Goal: Task Accomplishment & Management: Use online tool/utility

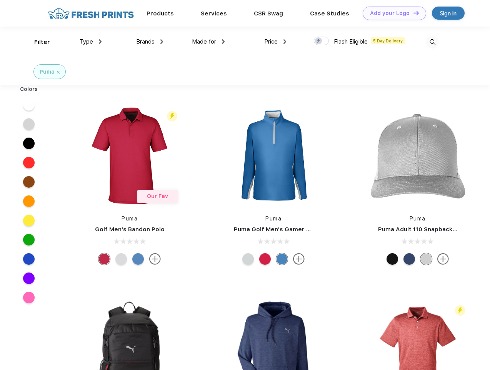
click at [392, 13] on link "Add your Logo Design Tool" at bounding box center [395, 13] width 64 height 13
click at [0, 0] on div "Design Tool" at bounding box center [0, 0] width 0 height 0
click at [413, 13] on link "Add your Logo Design Tool" at bounding box center [395, 13] width 64 height 13
click at [37, 42] on div "Filter" at bounding box center [42, 42] width 16 height 9
click at [91, 42] on span "Type" at bounding box center [86, 41] width 13 height 7
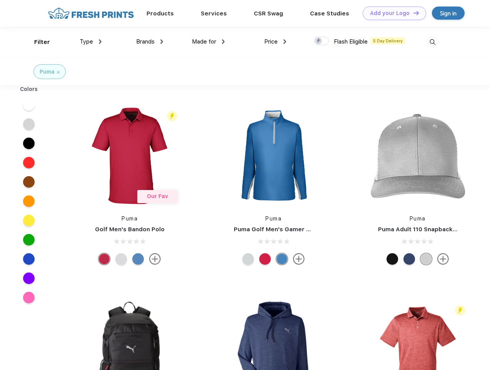
click at [150, 42] on span "Brands" at bounding box center [145, 41] width 18 height 7
click at [209, 42] on span "Made for" at bounding box center [204, 41] width 24 height 7
click at [276, 42] on span "Price" at bounding box center [270, 41] width 13 height 7
click at [322, 41] on div at bounding box center [321, 41] width 15 height 8
click at [319, 41] on input "checkbox" at bounding box center [316, 38] width 5 height 5
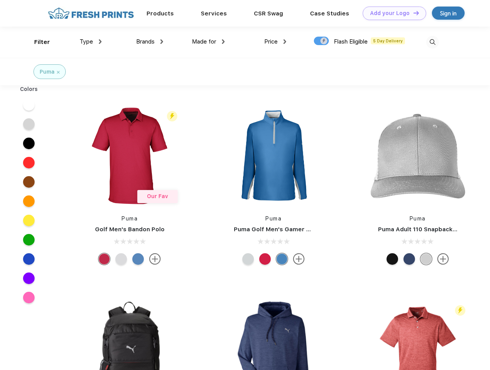
click at [433, 42] on img at bounding box center [433, 42] width 13 height 13
